Goal: Information Seeking & Learning: Compare options

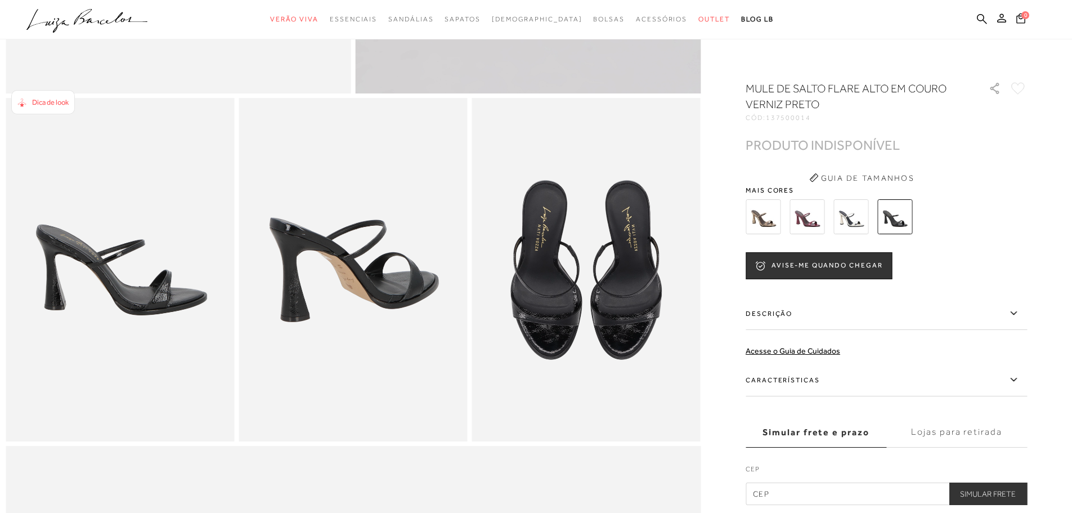
scroll to position [504, 0]
click at [777, 216] on img at bounding box center [763, 216] width 35 height 35
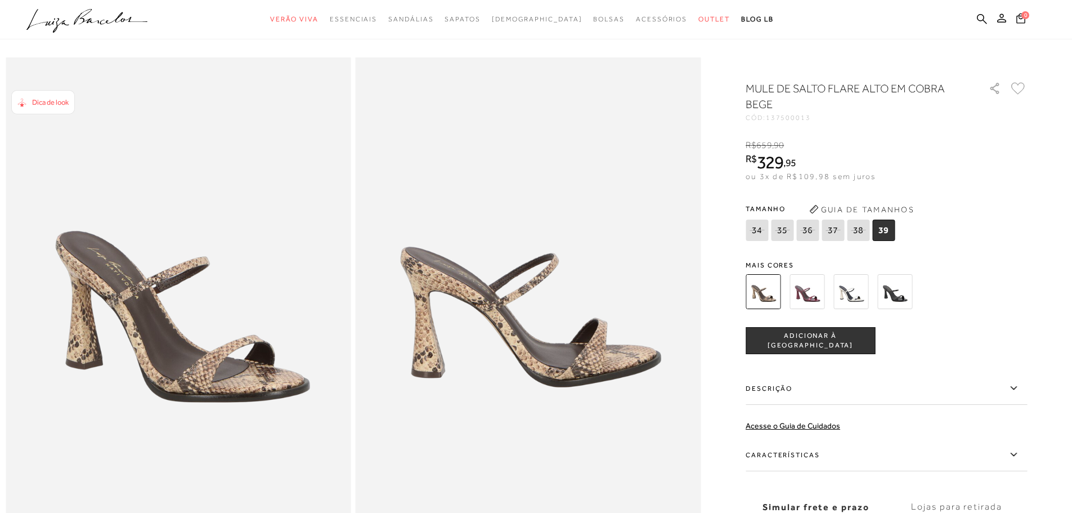
scroll to position [23, 0]
click at [900, 294] on img at bounding box center [895, 291] width 35 height 35
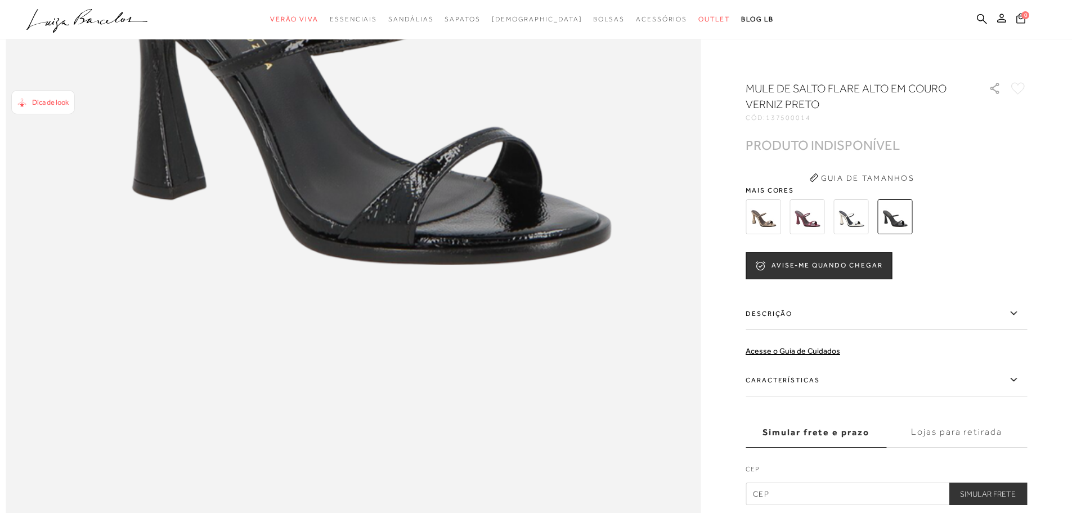
scroll to position [1377, 0]
click at [966, 307] on label "Descrição" at bounding box center [886, 313] width 281 height 33
click at [0, 0] on input "Descrição" at bounding box center [0, 0] width 0 height 0
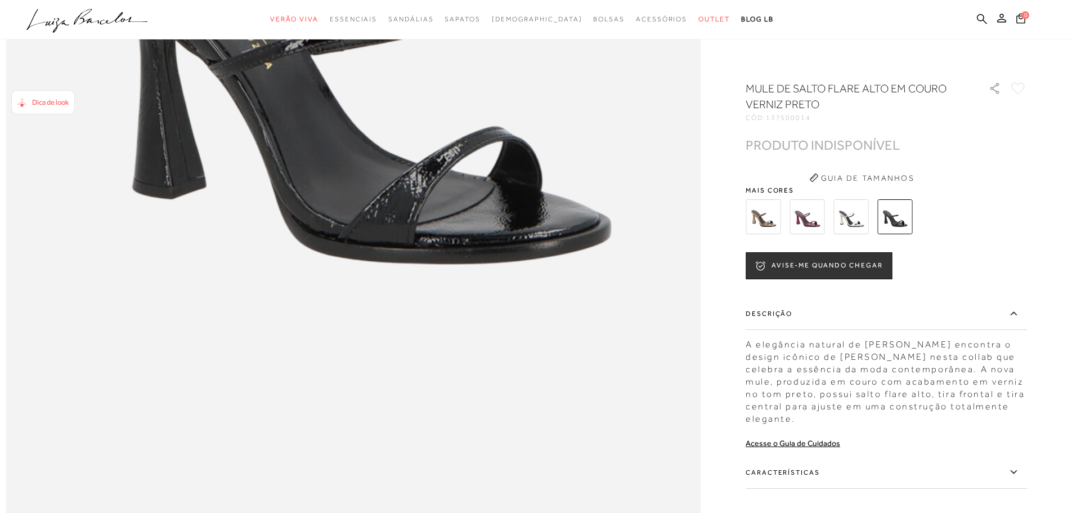
click at [811, 221] on img at bounding box center [807, 216] width 35 height 35
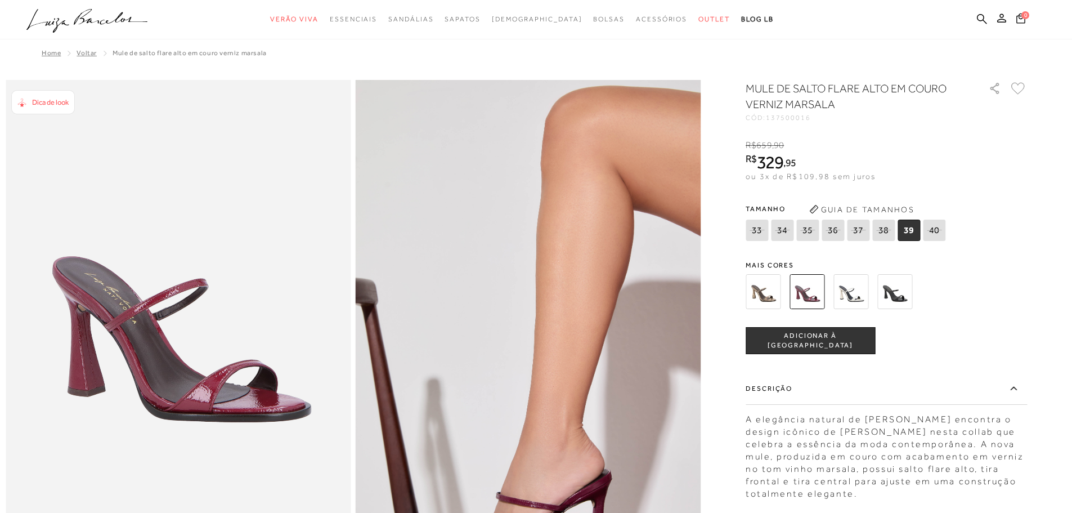
click at [772, 305] on img at bounding box center [763, 291] width 35 height 35
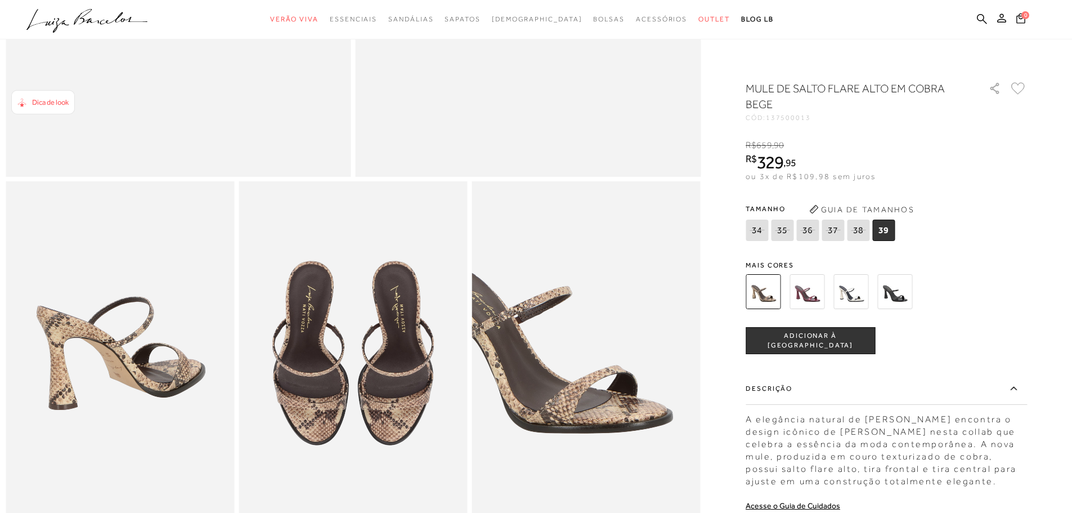
scroll to position [417, 0]
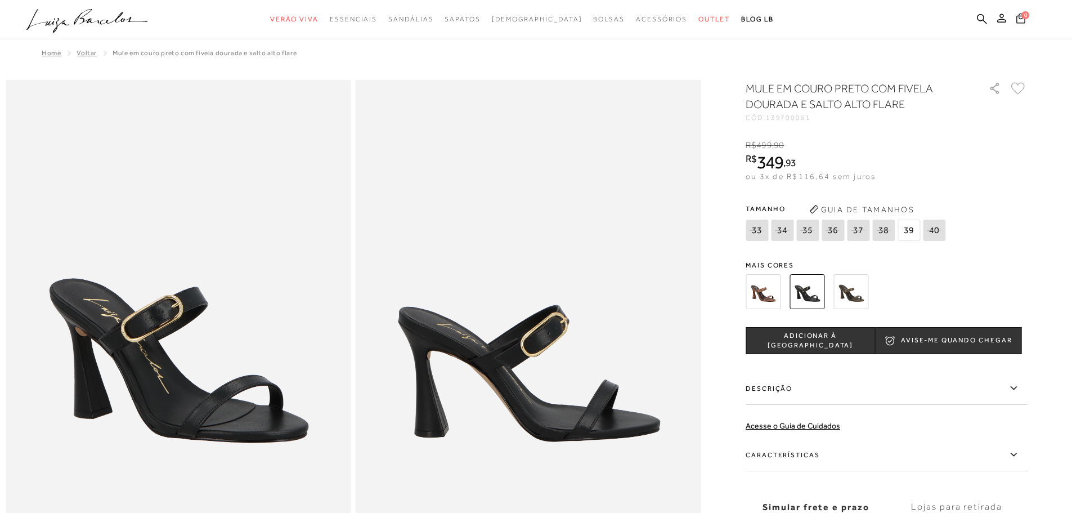
select select
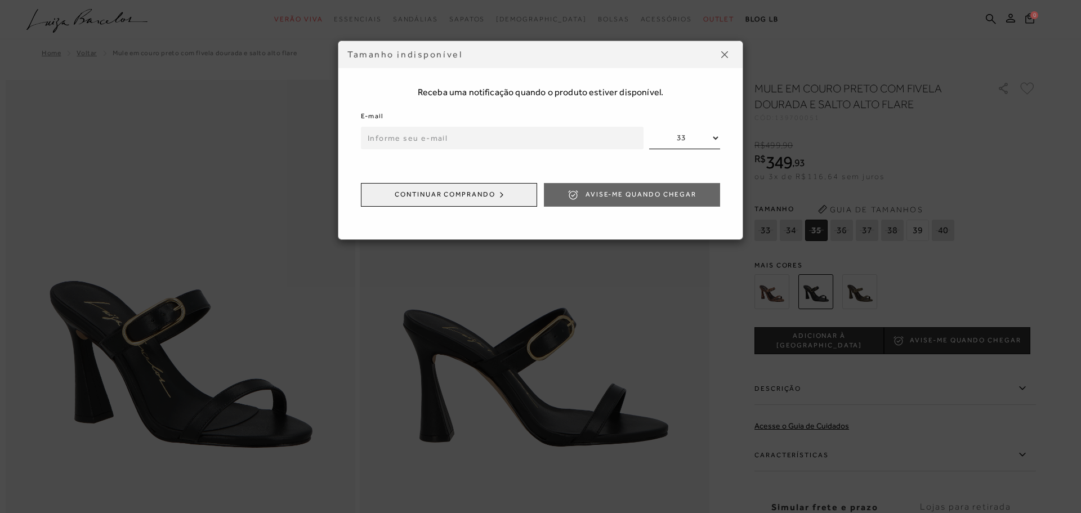
click at [728, 51] on button at bounding box center [724, 55] width 18 height 18
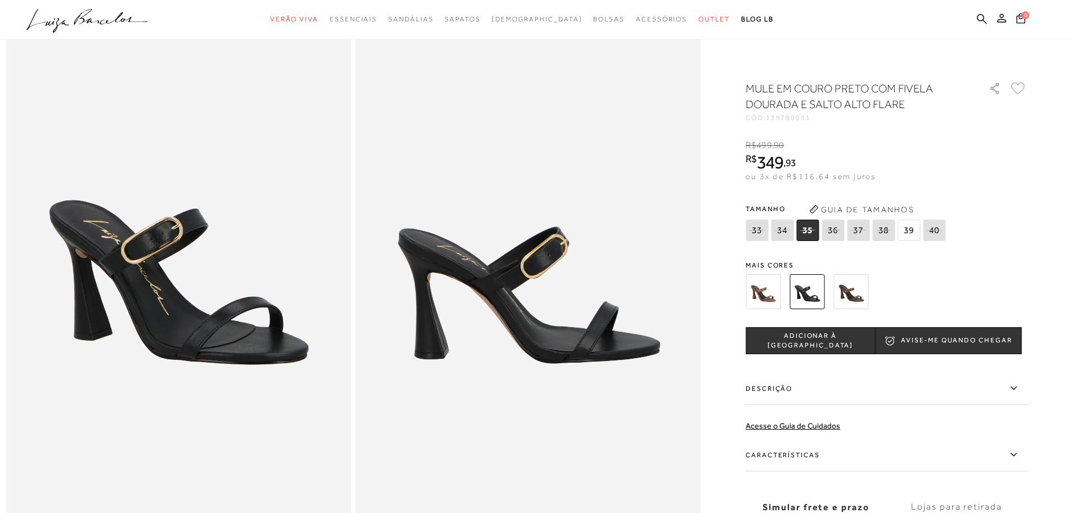
scroll to position [82, 0]
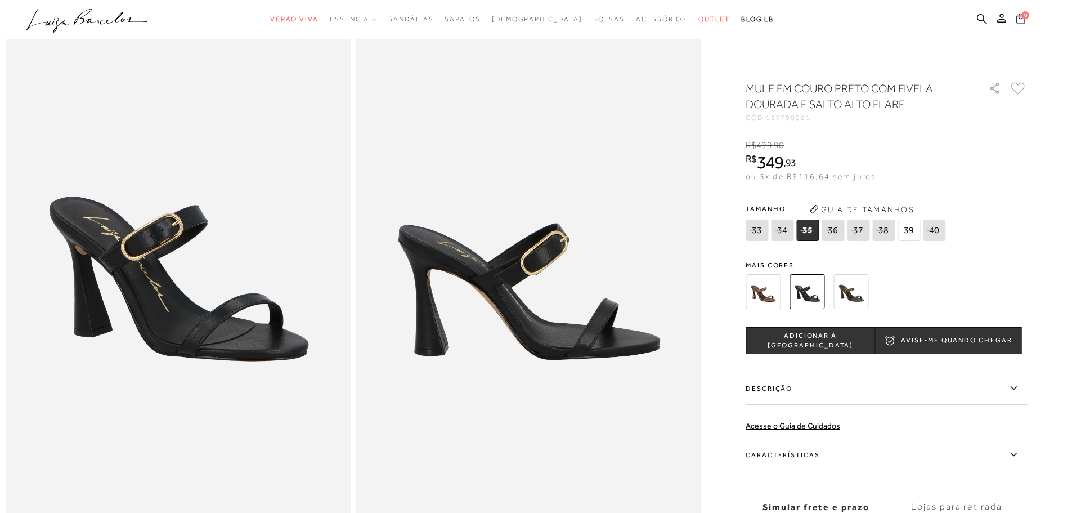
click at [765, 290] on img at bounding box center [763, 291] width 35 height 35
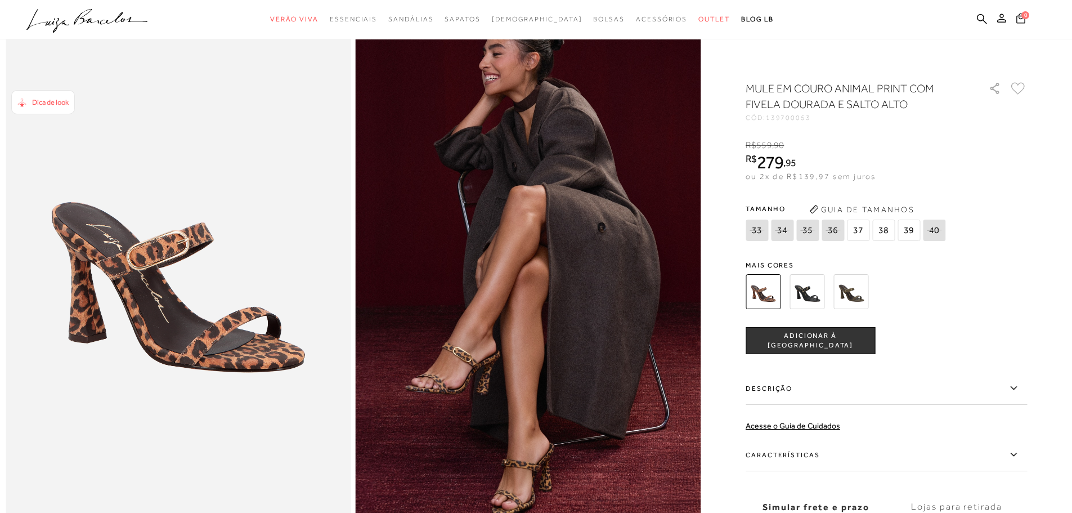
scroll to position [71, 0]
click at [869, 296] on img at bounding box center [851, 291] width 35 height 35
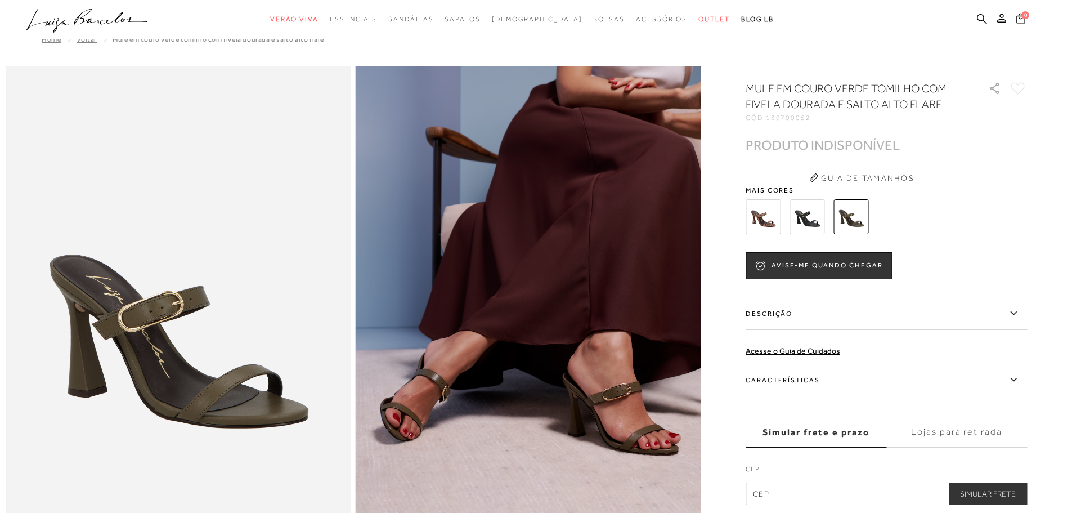
scroll to position [15, 0]
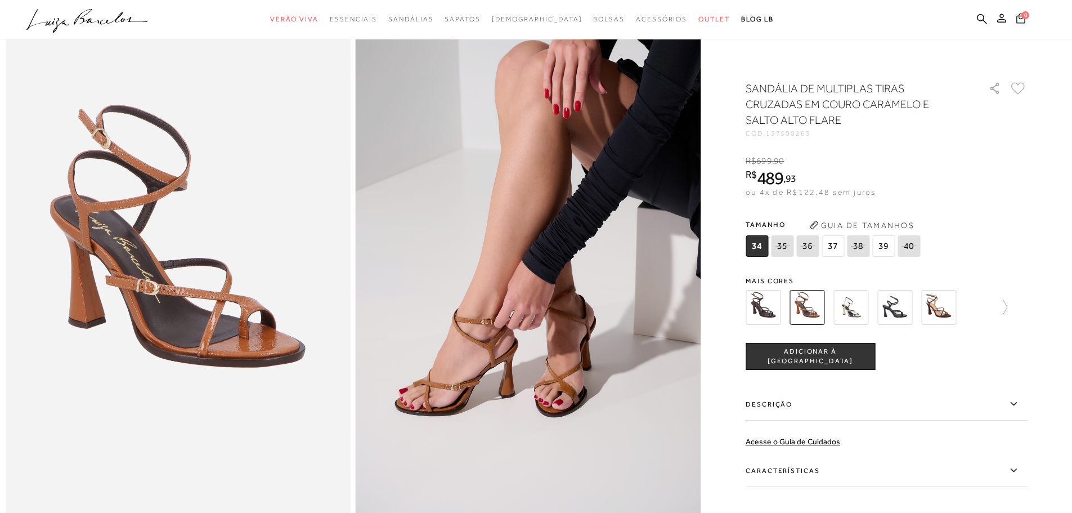
scroll to position [74, 0]
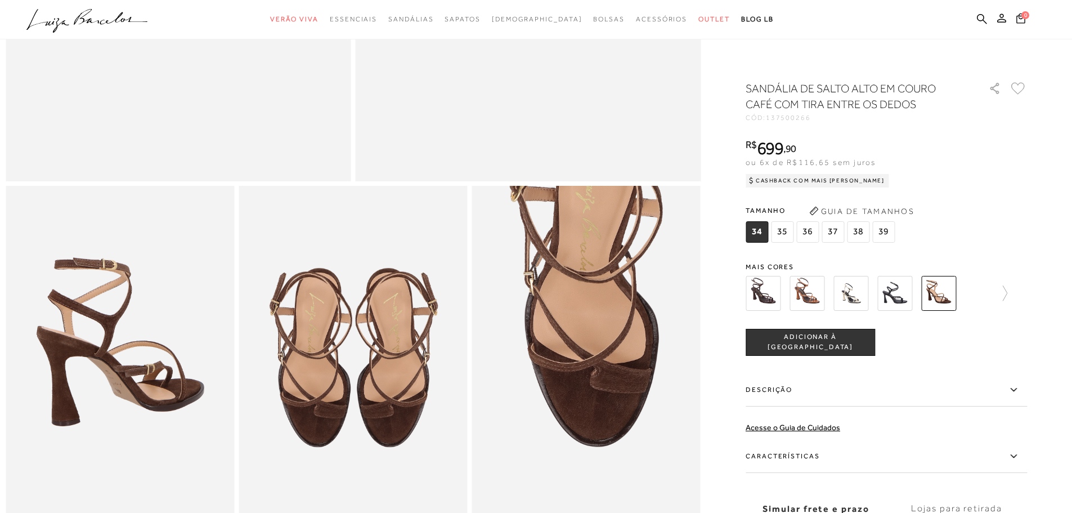
scroll to position [434, 0]
